Goal: Information Seeking & Learning: Learn about a topic

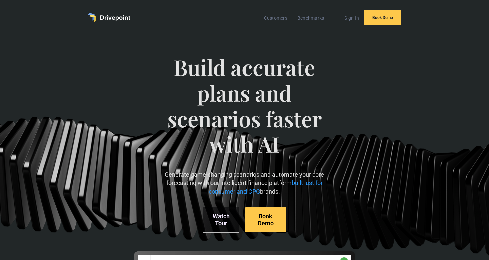
click at [381, 174] on div "Build accurate plans and scenarios faster with AI Generate game-changing scenar…" at bounding box center [245, 229] width 278 height 377
click at [279, 20] on link "Customers" at bounding box center [276, 18] width 30 height 9
click at [320, 17] on link "Benchmarks" at bounding box center [311, 18] width 34 height 9
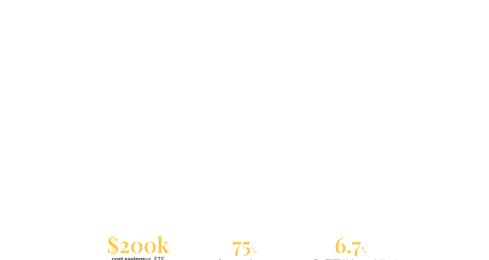
scroll to position [431, 0]
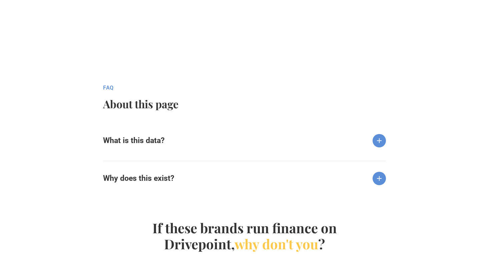
scroll to position [630, 0]
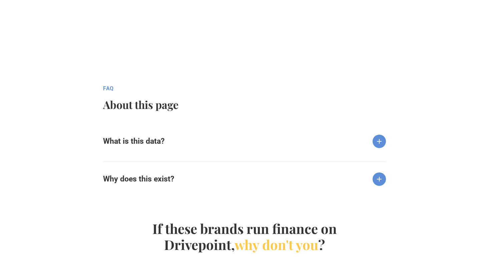
click at [377, 140] on img at bounding box center [379, 141] width 13 height 13
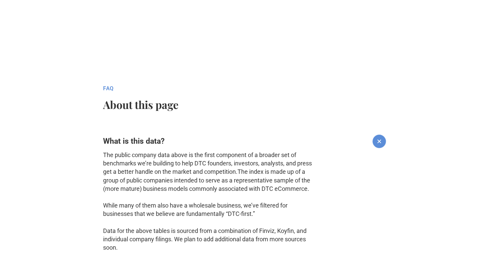
click at [377, 140] on img at bounding box center [379, 141] width 19 height 19
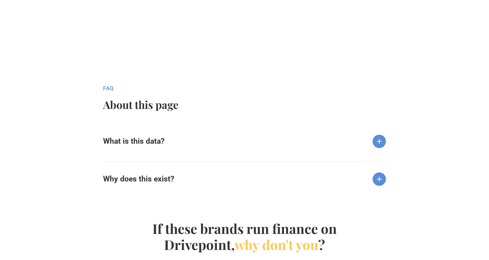
click at [377, 172] on div "Why does this exist?" at bounding box center [244, 173] width 283 height 24
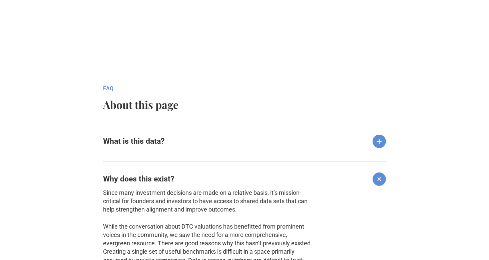
click at [377, 174] on img at bounding box center [379, 179] width 19 height 19
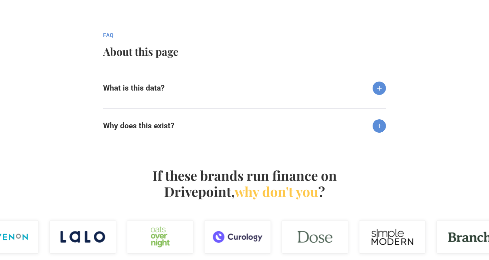
scroll to position [683, 0]
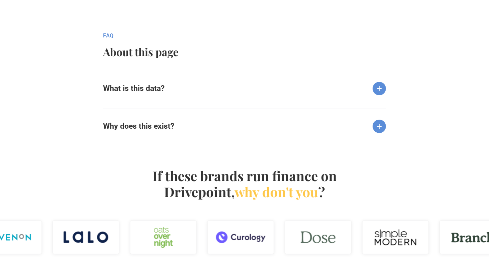
click at [354, 89] on div "What is this data?" at bounding box center [244, 83] width 283 height 24
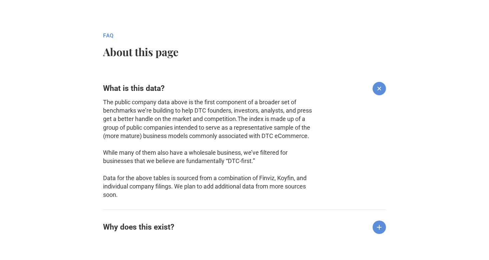
click at [333, 97] on div "What is this data? The public company data above is the first component of a br…" at bounding box center [244, 135] width 283 height 128
click at [154, 55] on h2 "About this page" at bounding box center [231, 52] width 256 height 12
click at [135, 94] on div "What is this data?" at bounding box center [244, 83] width 283 height 24
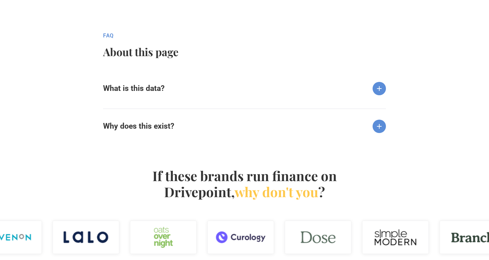
scroll to position [1061, 0]
